Goal: Information Seeking & Learning: Check status

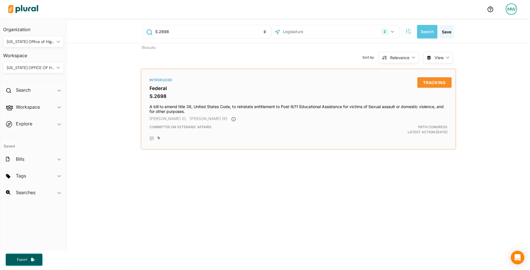
click at [232, 107] on h4 "A bill to amend title 38, United States Code, to reinstate entitlement to Post-…" at bounding box center [299, 108] width 298 height 12
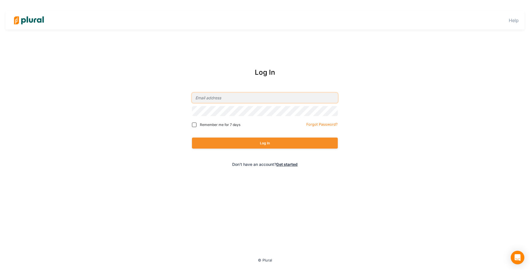
click at [196, 99] on input "email" at bounding box center [265, 98] width 146 height 10
type input "[PERSON_NAME][EMAIL_ADDRESS][PERSON_NAME][DOMAIN_NAME][US_STATE]"
click at [192, 138] on button "Log In" at bounding box center [265, 143] width 146 height 11
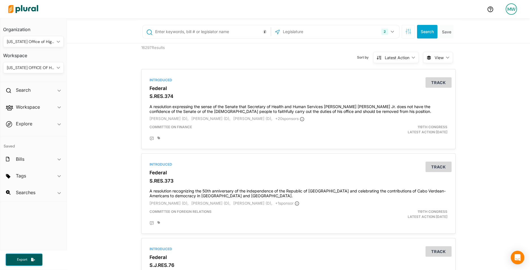
click at [46, 42] on div "[US_STATE] Office of Higher Education" at bounding box center [31, 42] width 48 height 6
click at [48, 42] on div "[US_STATE] Office of Higher Education" at bounding box center [31, 42] width 48 height 6
click at [46, 42] on div "[US_STATE] Office of Higher Education" at bounding box center [31, 42] width 48 height 6
click at [36, 54] on div "Personal" at bounding box center [45, 55] width 74 height 5
click at [59, 126] on span "ic_keyboard_arrow_down" at bounding box center [59, 125] width 3 height 8
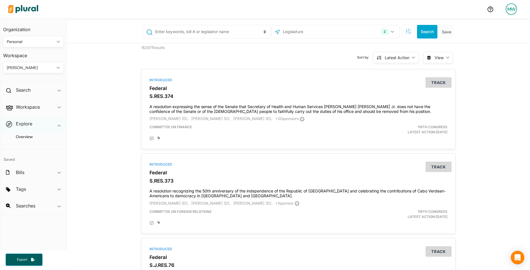
click at [59, 126] on icon "ic_keyboard_arrow_down" at bounding box center [59, 125] width 3 height 3
click at [59, 110] on span "ic_keyboard_arrow_down" at bounding box center [59, 108] width 3 height 8
click at [59, 110] on icon "ic_keyboard_arrow_down" at bounding box center [59, 109] width 3 height 3
click at [59, 110] on span "ic_keyboard_arrow_down" at bounding box center [59, 108] width 3 height 8
click at [25, 126] on h4 "Bills" at bounding box center [35, 127] width 52 height 5
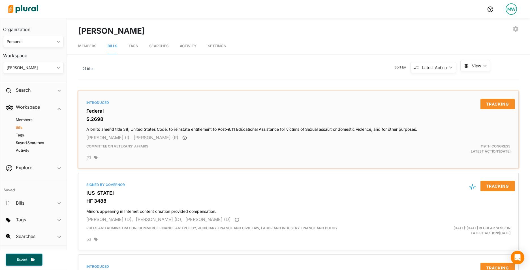
click at [210, 149] on div "Committee on Veterans' Affairs" at bounding box center [226, 149] width 289 height 10
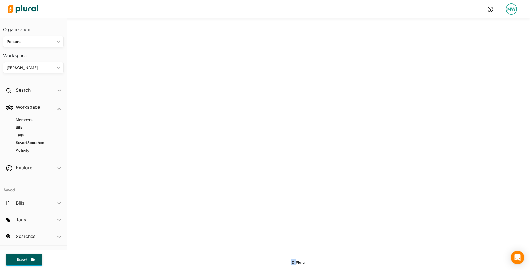
click at [210, 149] on div at bounding box center [299, 136] width 464 height 236
